Goal: Transaction & Acquisition: Book appointment/travel/reservation

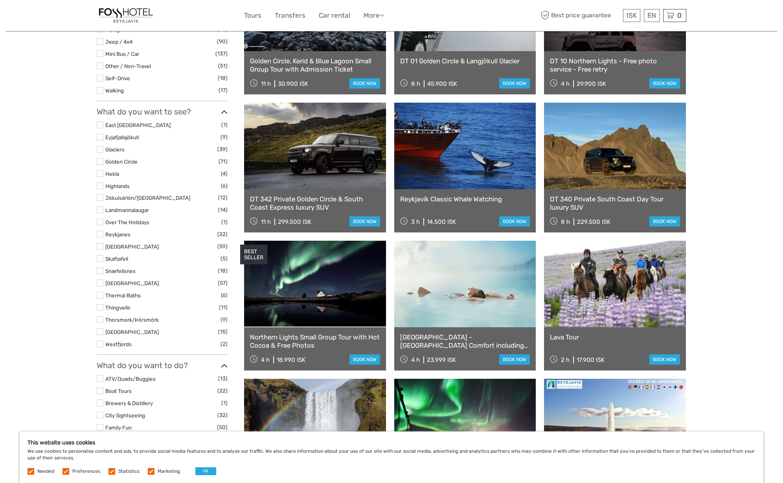
scroll to position [348, 0]
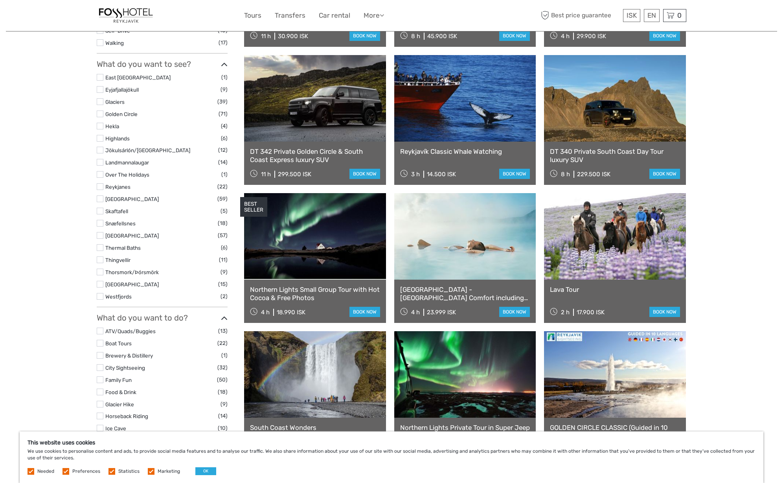
click at [475, 133] on link at bounding box center [465, 98] width 142 height 87
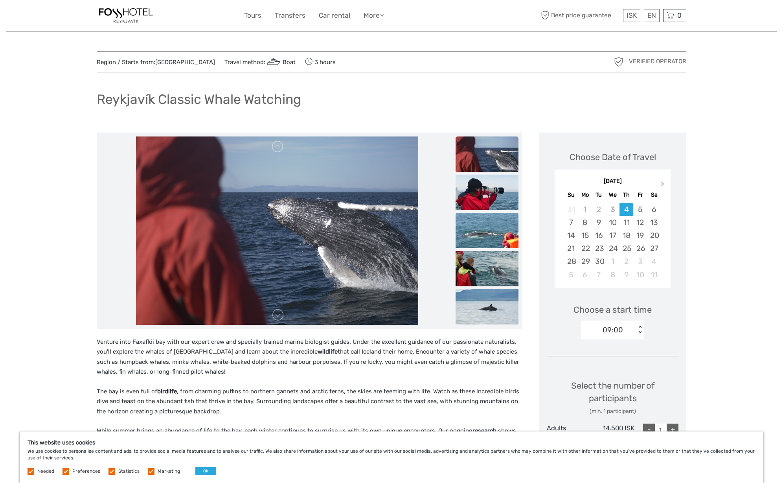
click at [484, 235] on img at bounding box center [487, 230] width 63 height 35
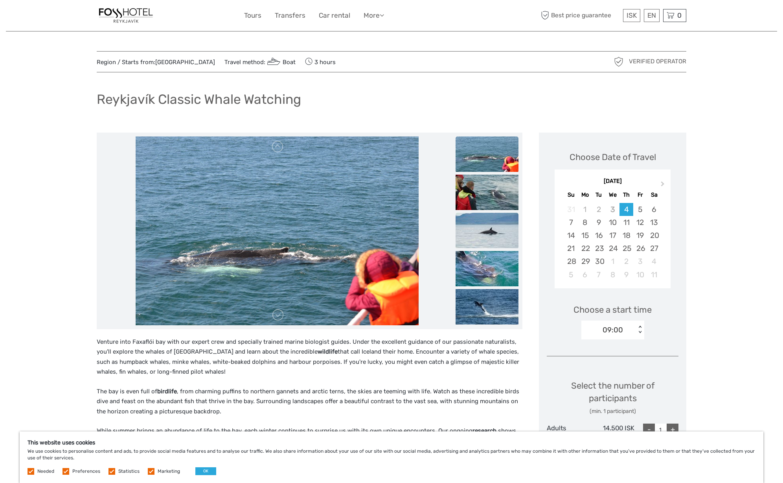
click at [488, 237] on img at bounding box center [487, 230] width 63 height 35
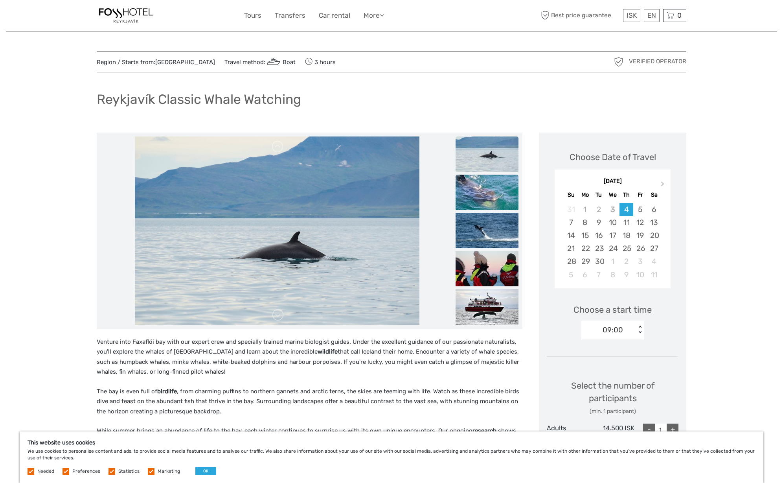
click at [488, 203] on img at bounding box center [487, 192] width 63 height 35
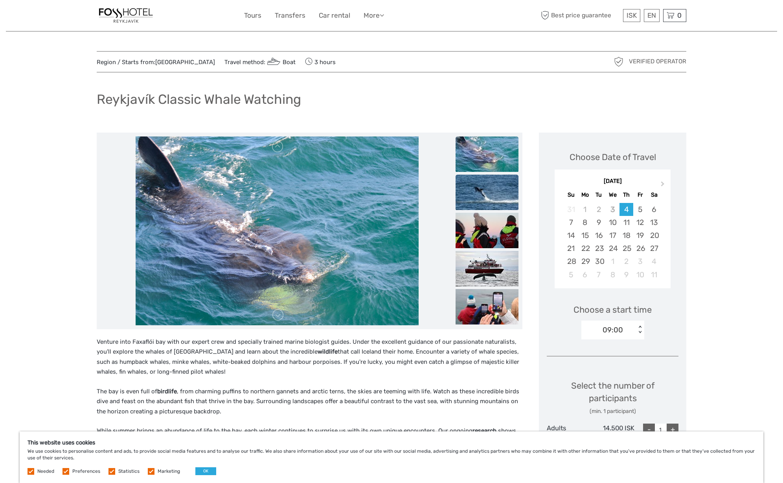
click at [489, 204] on img at bounding box center [487, 192] width 63 height 35
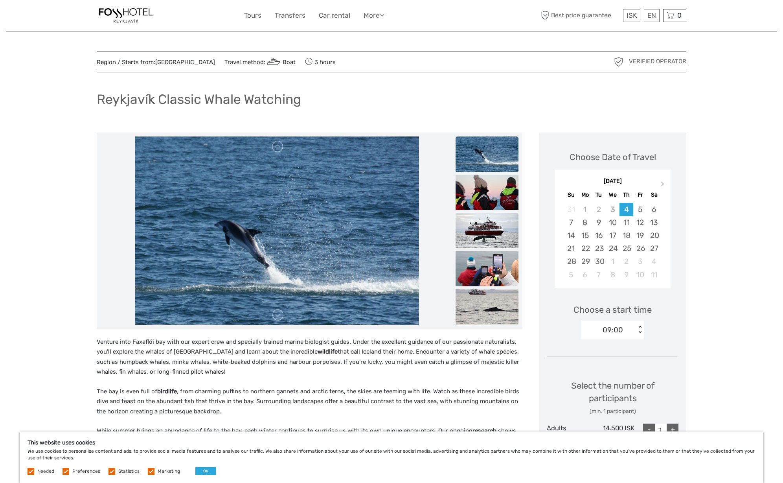
click at [486, 213] on img at bounding box center [487, 230] width 63 height 35
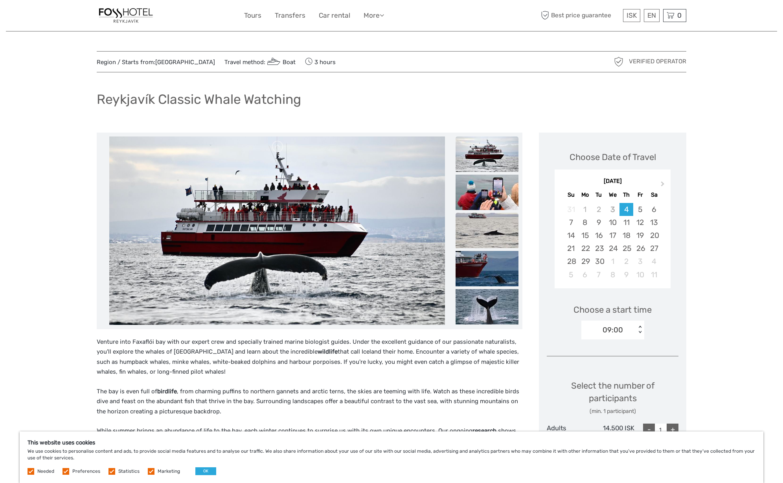
click at [484, 229] on img at bounding box center [487, 230] width 63 height 35
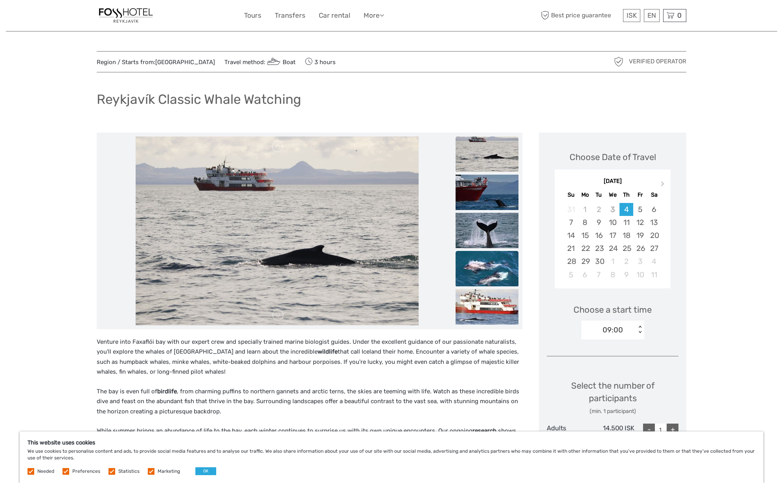
click at [481, 263] on img at bounding box center [487, 268] width 63 height 35
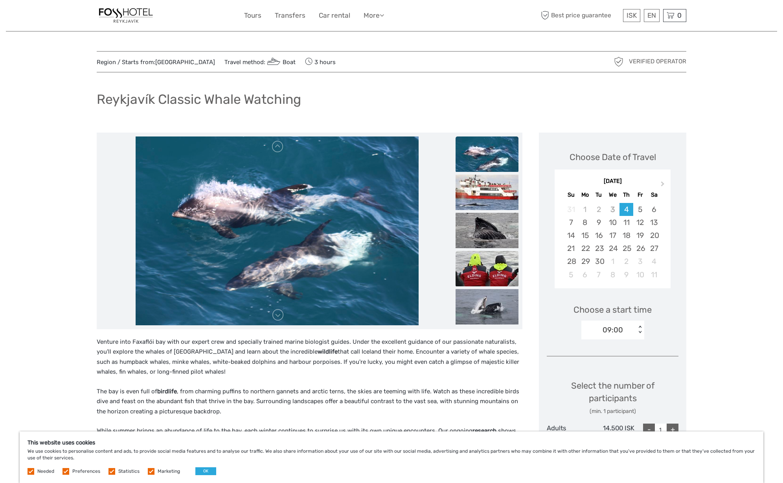
click at [482, 259] on img at bounding box center [487, 268] width 63 height 35
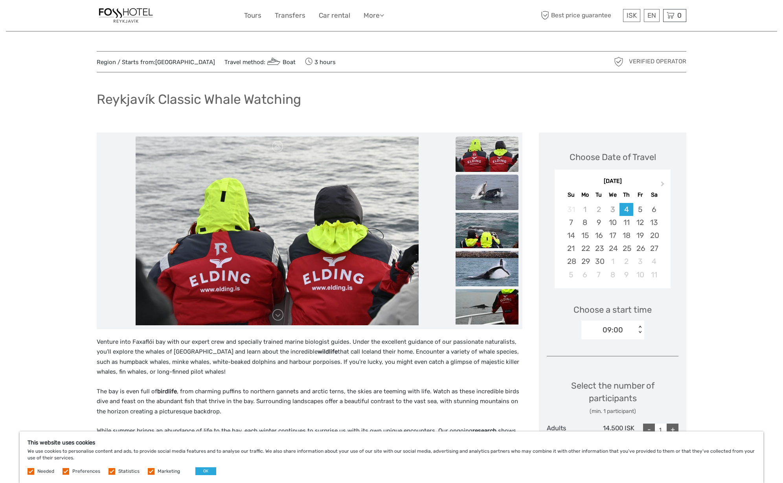
click at [490, 198] on img at bounding box center [487, 192] width 63 height 35
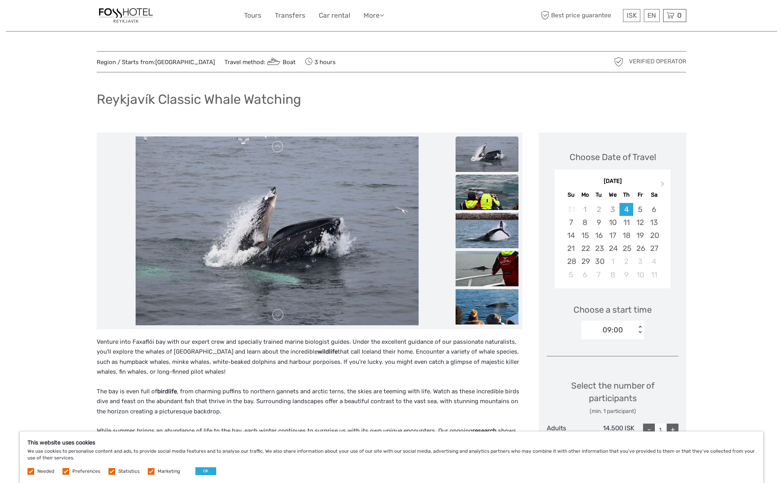
click at [489, 203] on img at bounding box center [487, 192] width 63 height 35
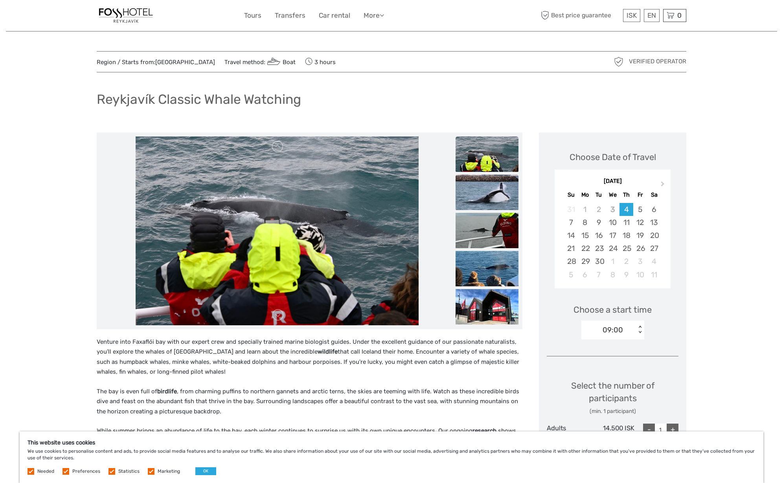
click at [486, 209] on img at bounding box center [487, 192] width 63 height 35
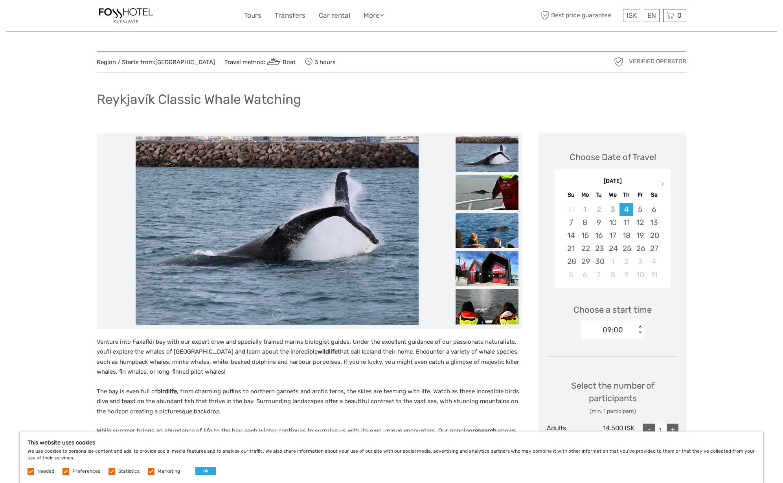
click at [484, 232] on img at bounding box center [487, 230] width 63 height 35
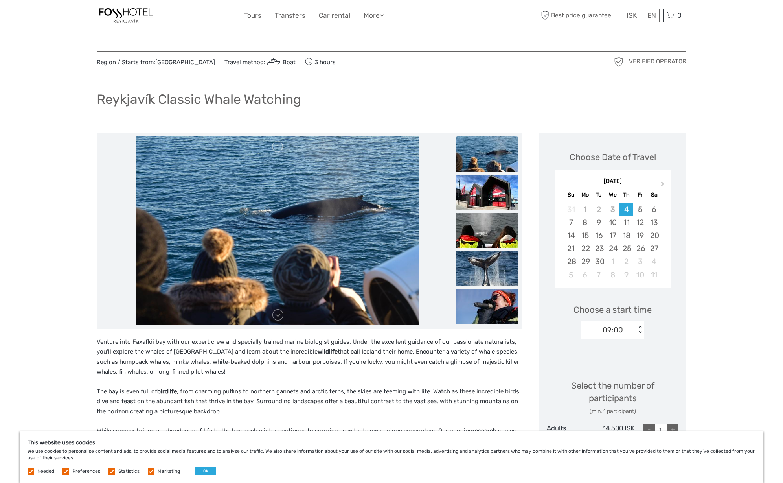
click at [485, 226] on img at bounding box center [487, 230] width 63 height 35
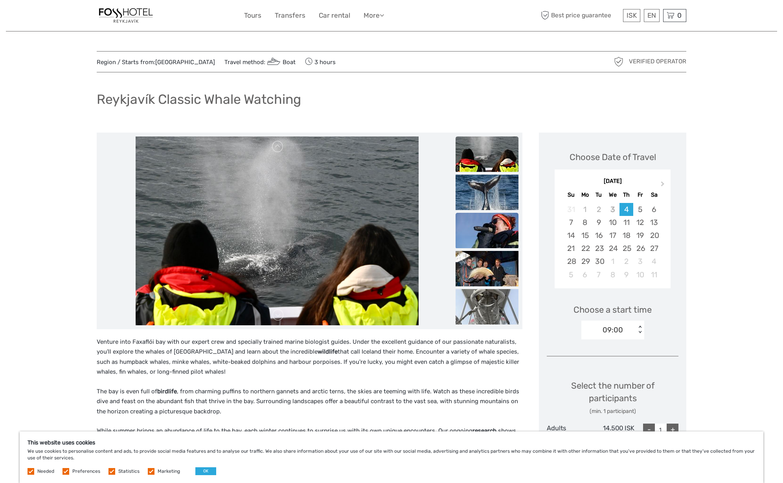
click at [484, 237] on img at bounding box center [487, 230] width 63 height 35
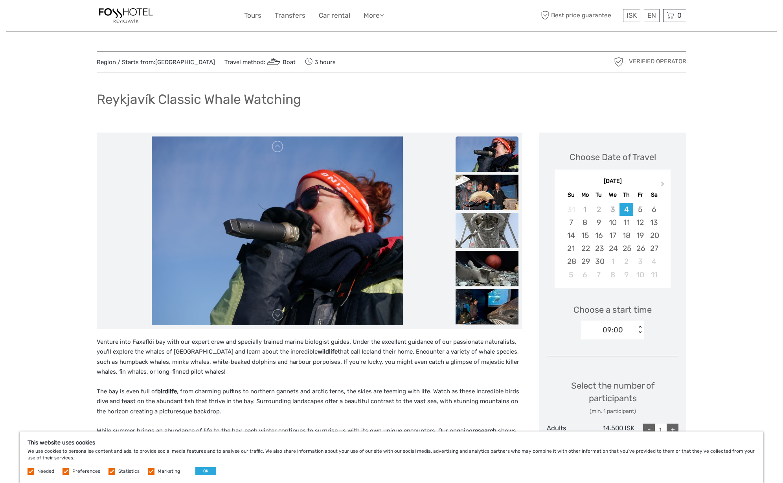
click at [484, 237] on img at bounding box center [487, 230] width 63 height 35
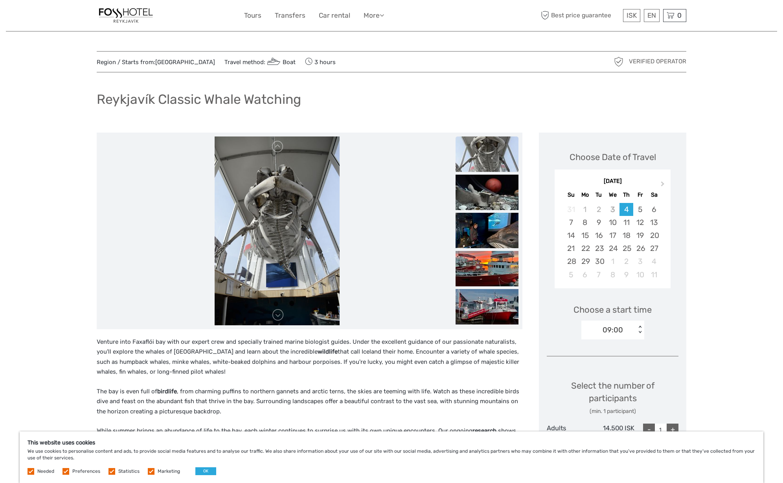
click at [484, 237] on img at bounding box center [487, 230] width 63 height 35
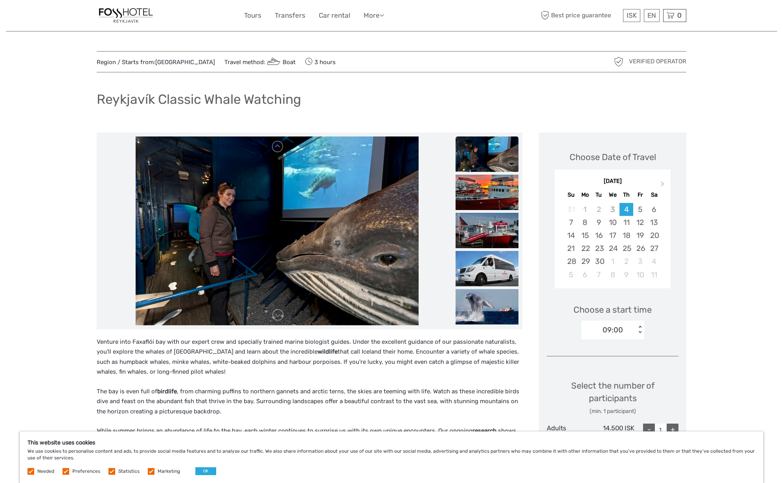
click at [484, 237] on img at bounding box center [487, 230] width 63 height 35
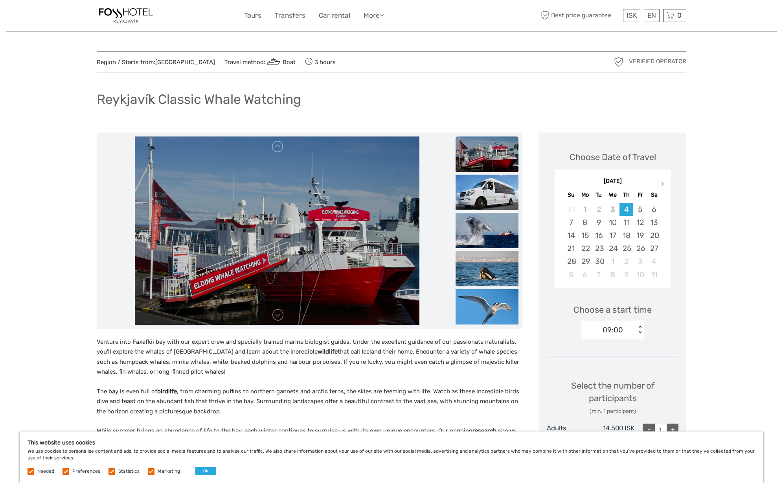
click at [484, 237] on img at bounding box center [487, 230] width 63 height 35
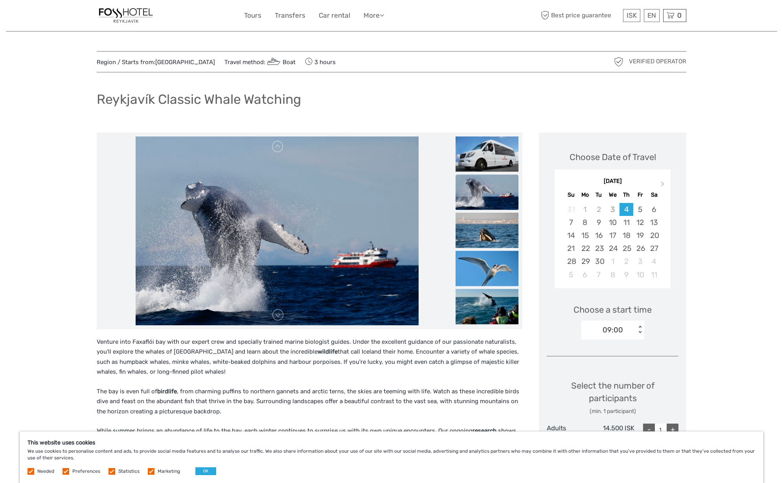
click at [484, 237] on img at bounding box center [487, 229] width 63 height 35
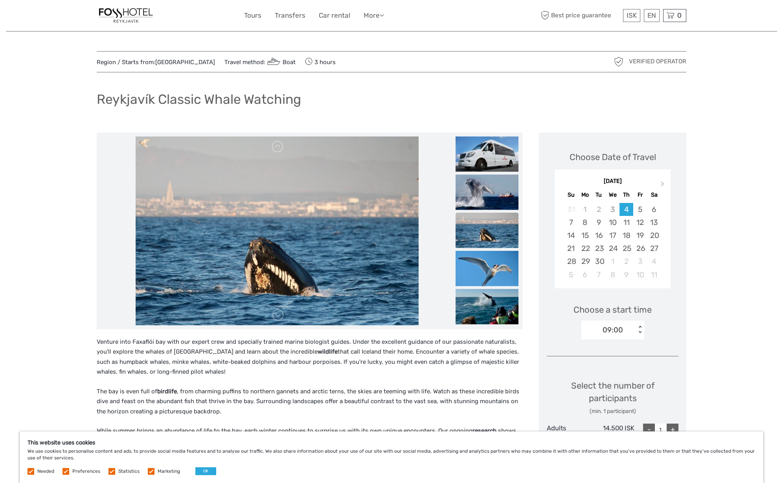
click at [484, 237] on img at bounding box center [487, 229] width 63 height 35
click at [482, 257] on img at bounding box center [487, 267] width 63 height 35
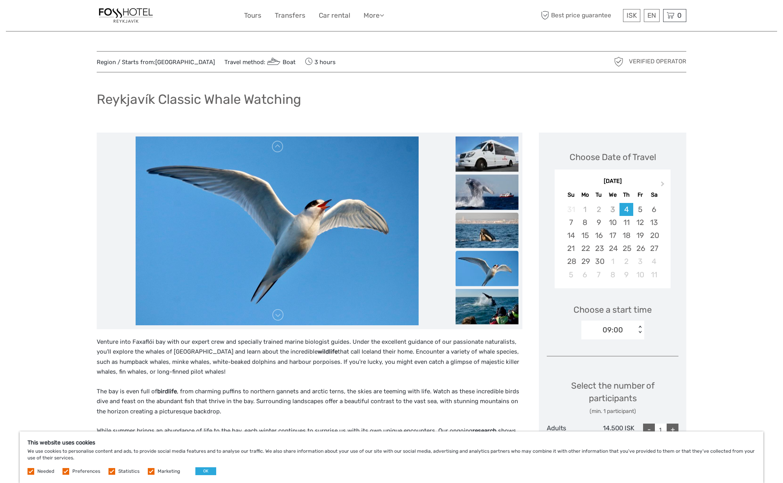
click at [486, 241] on img at bounding box center [487, 229] width 63 height 35
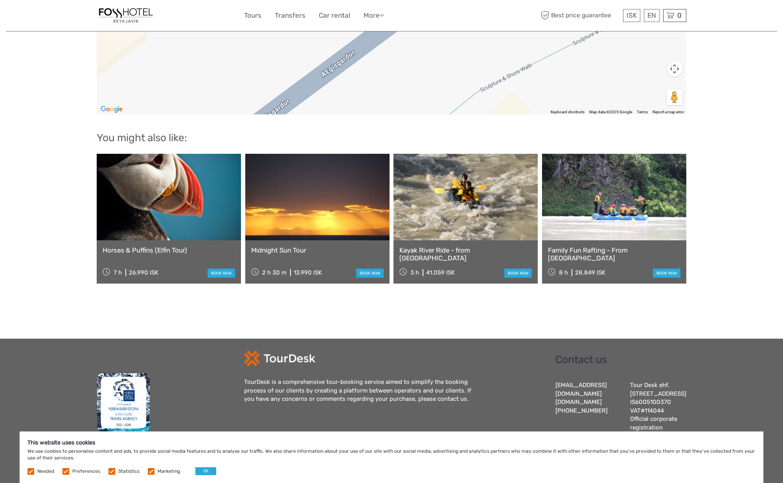
scroll to position [1127, 0]
